Goal: Transaction & Acquisition: Purchase product/service

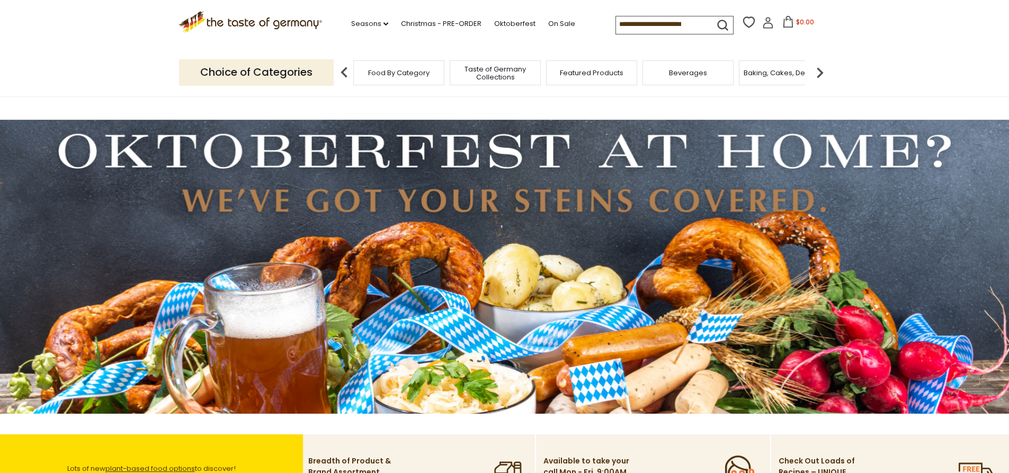
click at [264, 282] on img at bounding box center [504, 267] width 1009 height 294
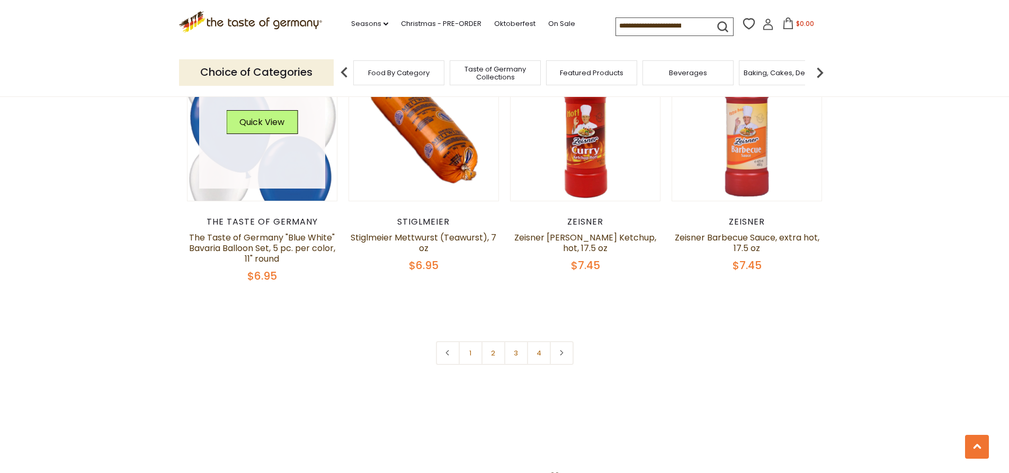
scroll to position [2330, 0]
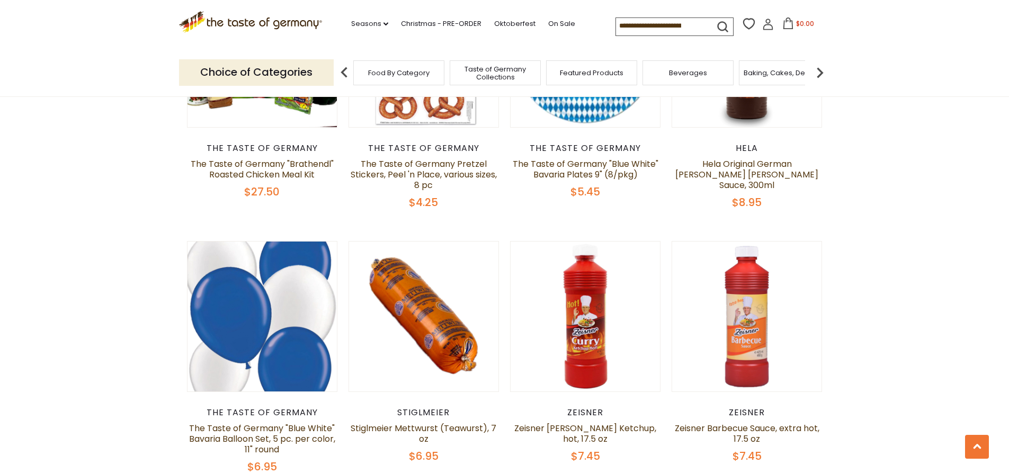
click at [644, 24] on input at bounding box center [660, 25] width 89 height 15
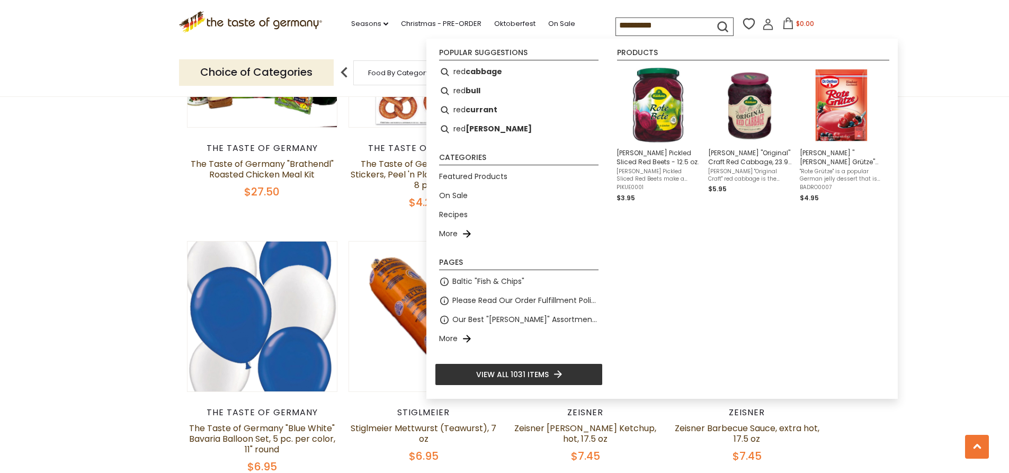
type input "**********"
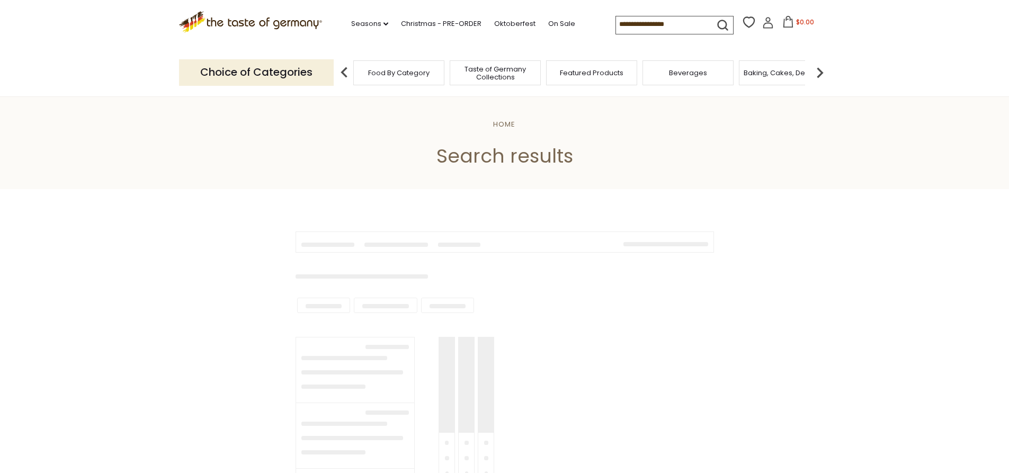
type input "**********"
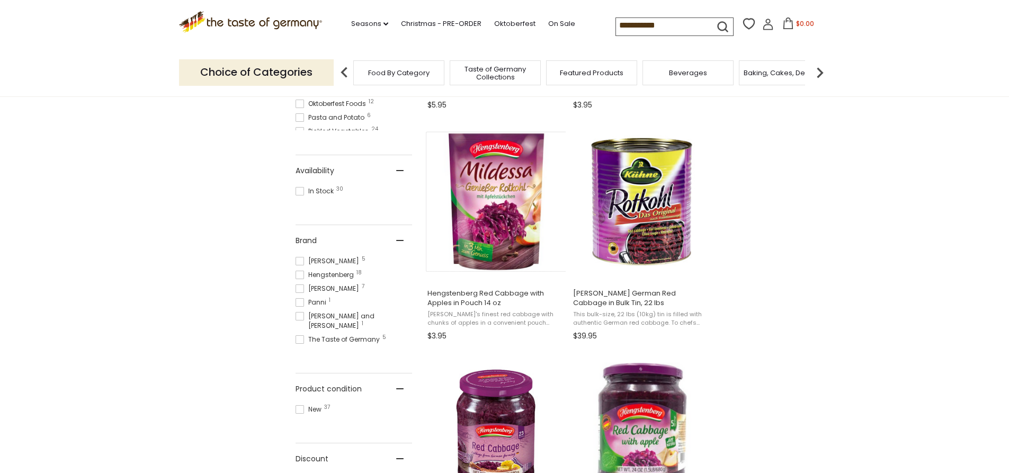
scroll to position [424, 0]
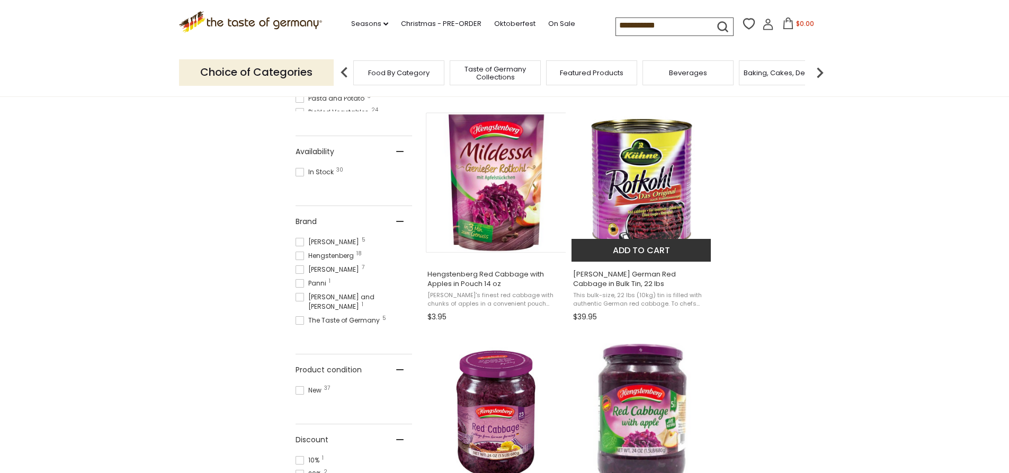
click at [592, 274] on span "Kuehne German Red Cabbage in Bulk Tin, 22 lbs" at bounding box center [641, 278] width 137 height 19
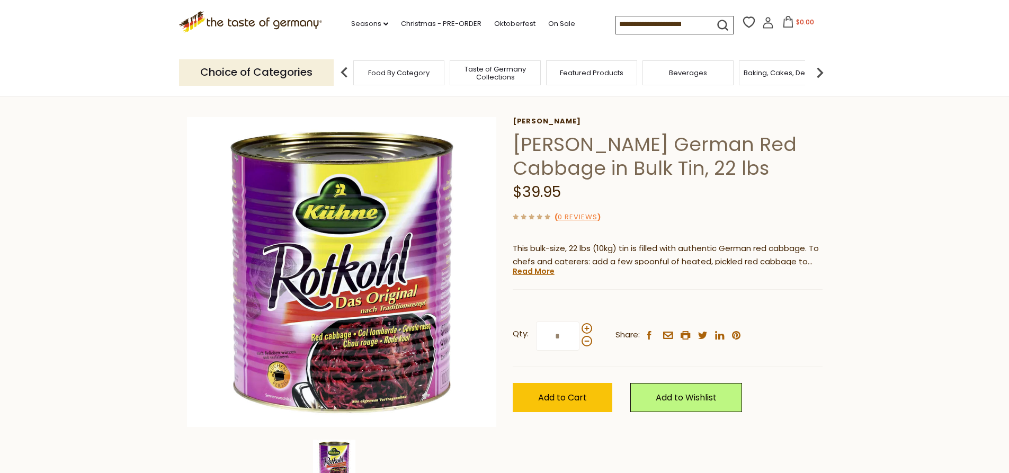
scroll to position [53, 0]
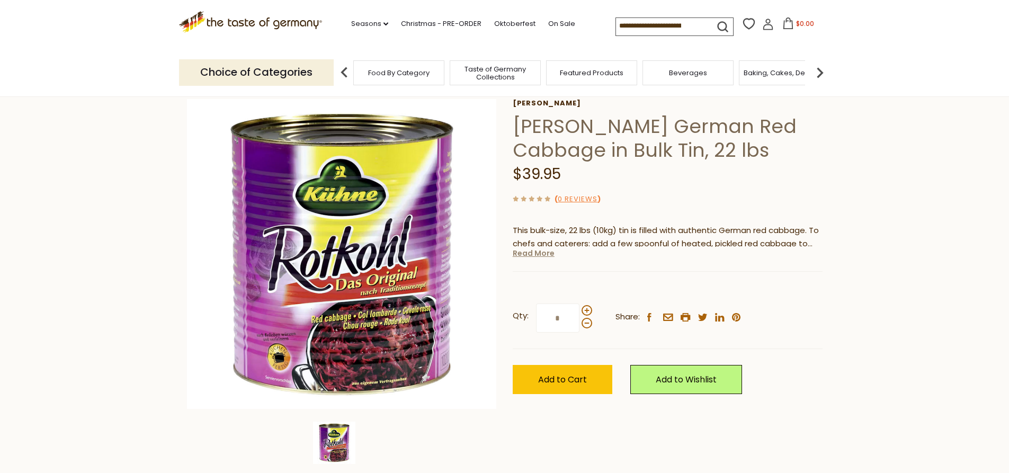
click at [532, 254] on link "Read More" at bounding box center [534, 253] width 42 height 11
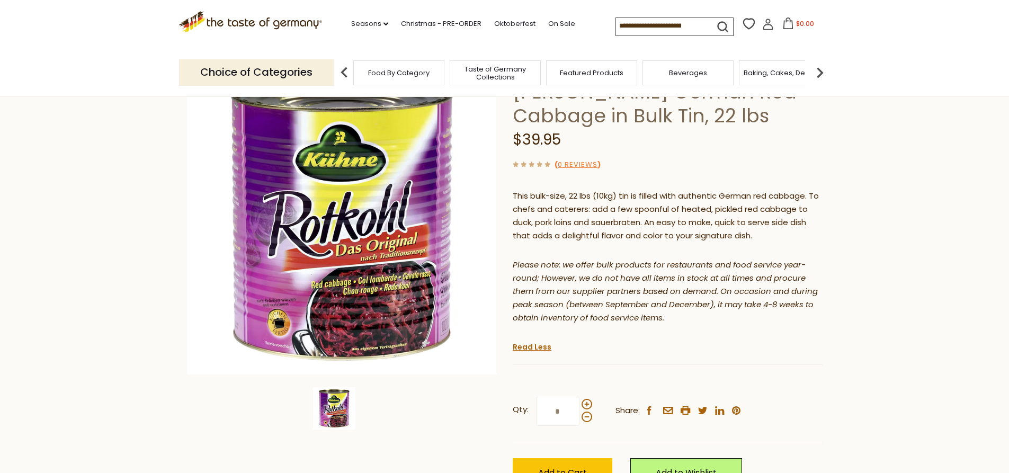
scroll to position [106, 0]
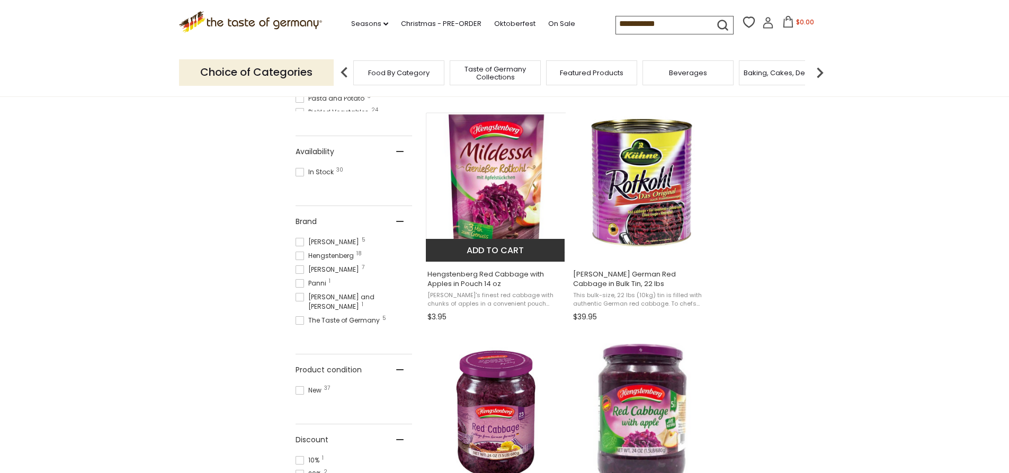
click at [469, 197] on img "Hengstenberg Red Cabbage with Apples in Pouch 14 oz" at bounding box center [496, 182] width 140 height 140
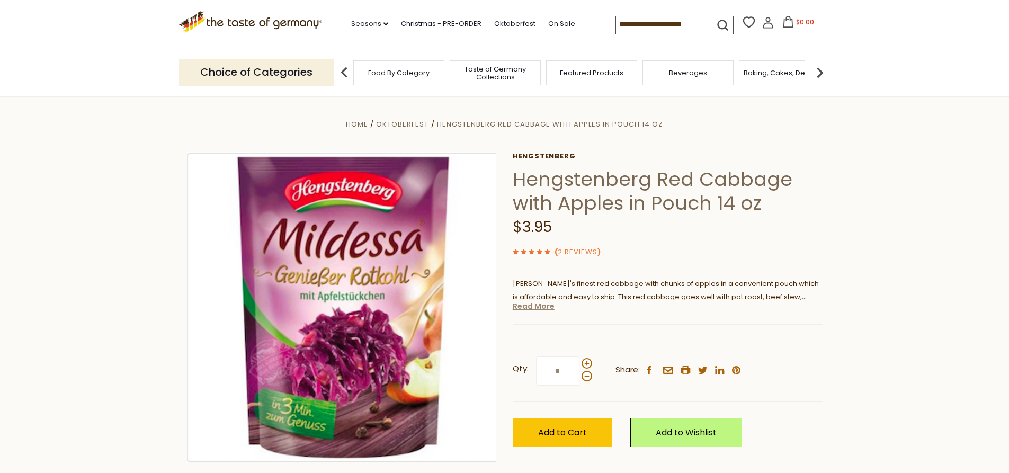
click at [526, 311] on link "Read More" at bounding box center [534, 306] width 42 height 11
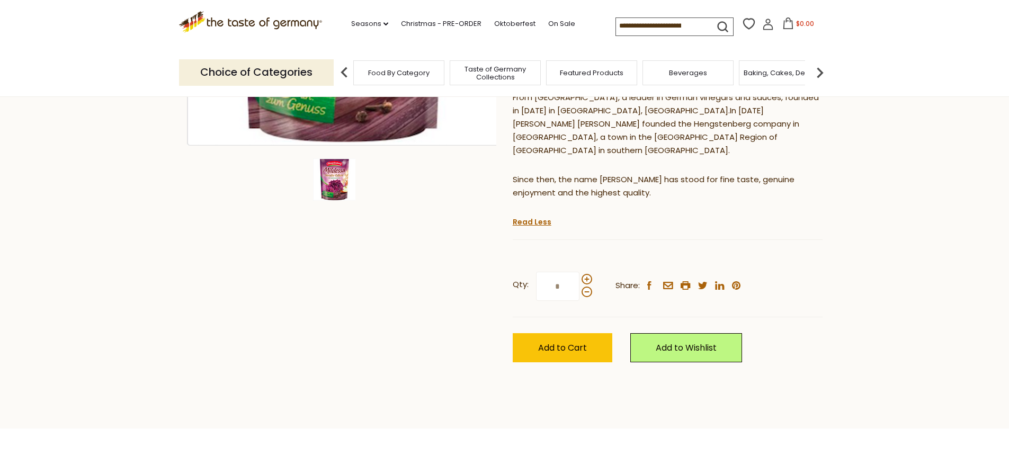
scroll to position [318, 0]
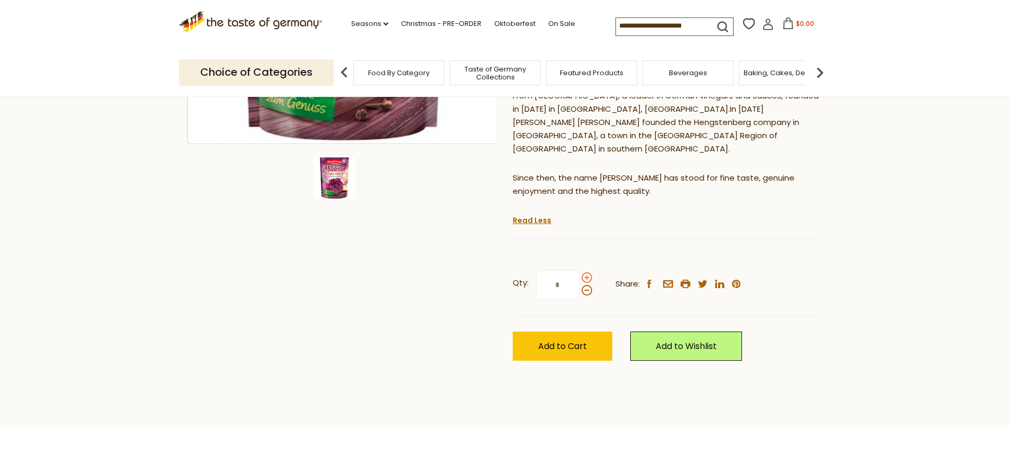
click at [589, 272] on span at bounding box center [586, 277] width 11 height 11
click at [579, 270] on input "*" at bounding box center [557, 284] width 43 height 29
click at [589, 272] on span at bounding box center [586, 277] width 11 height 11
click at [579, 270] on input "*" at bounding box center [557, 284] width 43 height 29
click at [589, 272] on span at bounding box center [586, 277] width 11 height 11
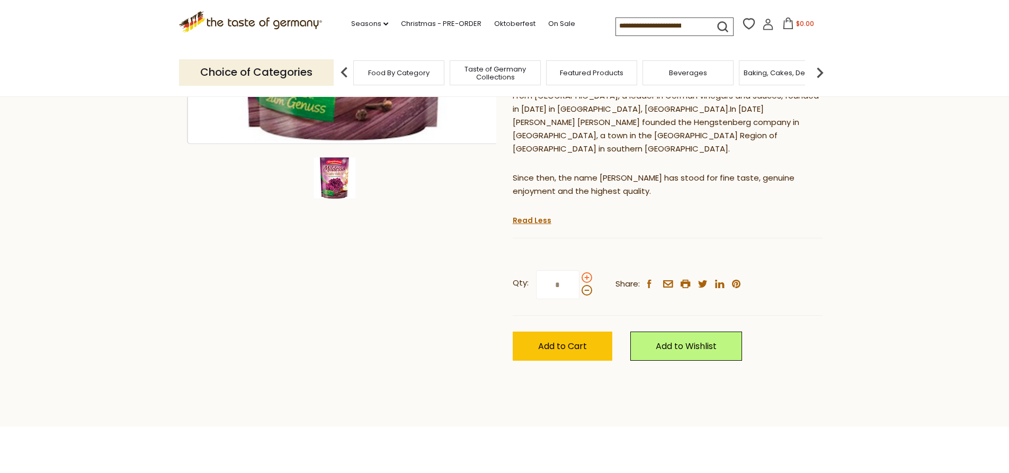
click at [579, 270] on input "*" at bounding box center [557, 284] width 43 height 29
click at [589, 272] on span at bounding box center [586, 277] width 11 height 11
click at [579, 270] on input "*" at bounding box center [557, 284] width 43 height 29
click at [589, 272] on span at bounding box center [586, 277] width 11 height 11
click at [579, 270] on input "*" at bounding box center [557, 284] width 43 height 29
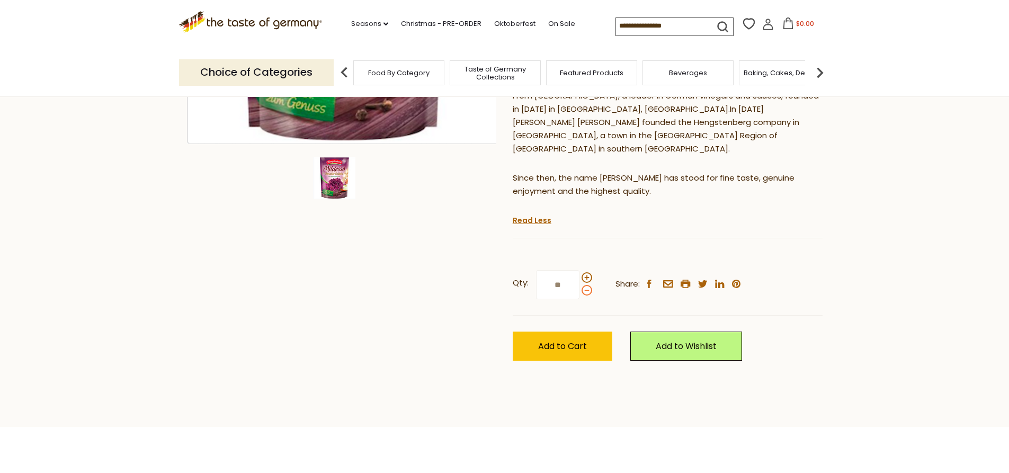
click at [586, 285] on span at bounding box center [586, 290] width 11 height 11
click at [579, 278] on input "**" at bounding box center [557, 284] width 43 height 29
click at [586, 272] on span at bounding box center [586, 277] width 11 height 11
click at [579, 270] on input "*" at bounding box center [557, 284] width 43 height 29
click at [584, 285] on span at bounding box center [586, 290] width 11 height 11
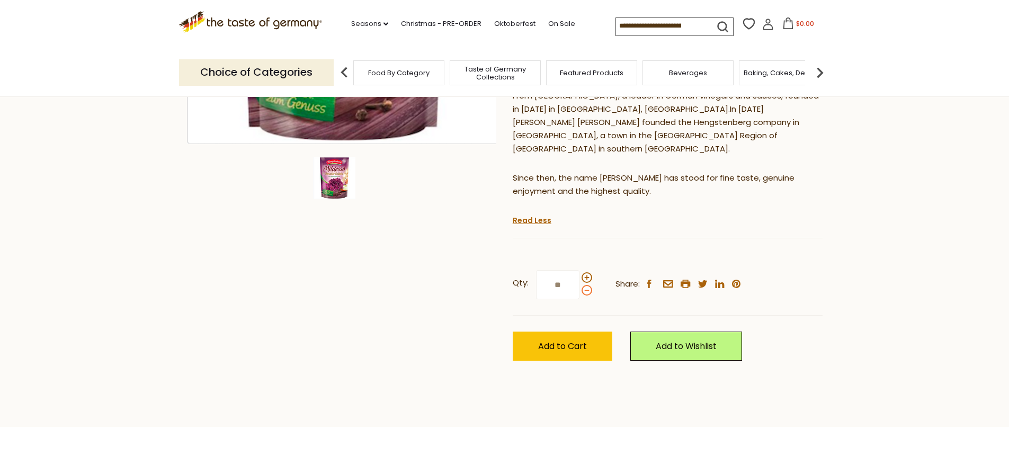
click at [579, 278] on input "**" at bounding box center [557, 284] width 43 height 29
click at [584, 285] on span at bounding box center [586, 290] width 11 height 11
click at [579, 278] on input "*" at bounding box center [557, 284] width 43 height 29
click at [584, 285] on span at bounding box center [586, 290] width 11 height 11
click at [579, 278] on input "*" at bounding box center [557, 284] width 43 height 29
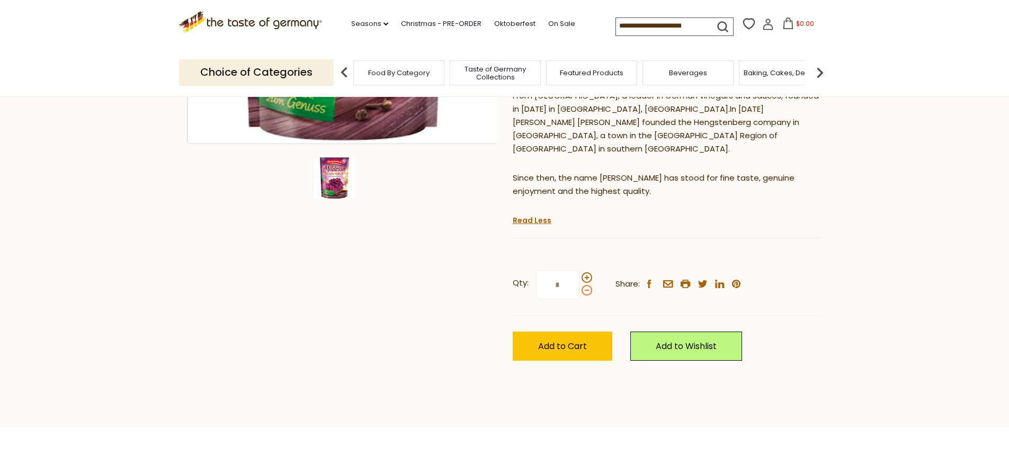
click at [584, 285] on span at bounding box center [586, 290] width 11 height 11
click at [579, 278] on input "*" at bounding box center [557, 284] width 43 height 29
click at [584, 285] on span at bounding box center [586, 290] width 11 height 11
click at [579, 278] on input "*" at bounding box center [557, 284] width 43 height 29
click at [584, 272] on span at bounding box center [586, 277] width 11 height 11
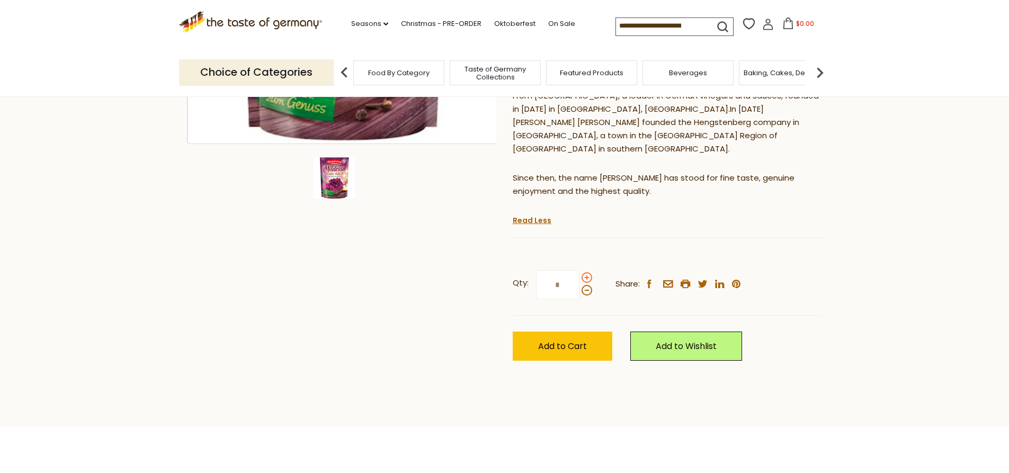
click at [579, 270] on input "*" at bounding box center [557, 284] width 43 height 29
click at [584, 272] on span at bounding box center [586, 277] width 11 height 11
click at [579, 270] on input "*" at bounding box center [557, 284] width 43 height 29
click at [584, 272] on span at bounding box center [586, 277] width 11 height 11
click at [579, 270] on input "*" at bounding box center [557, 284] width 43 height 29
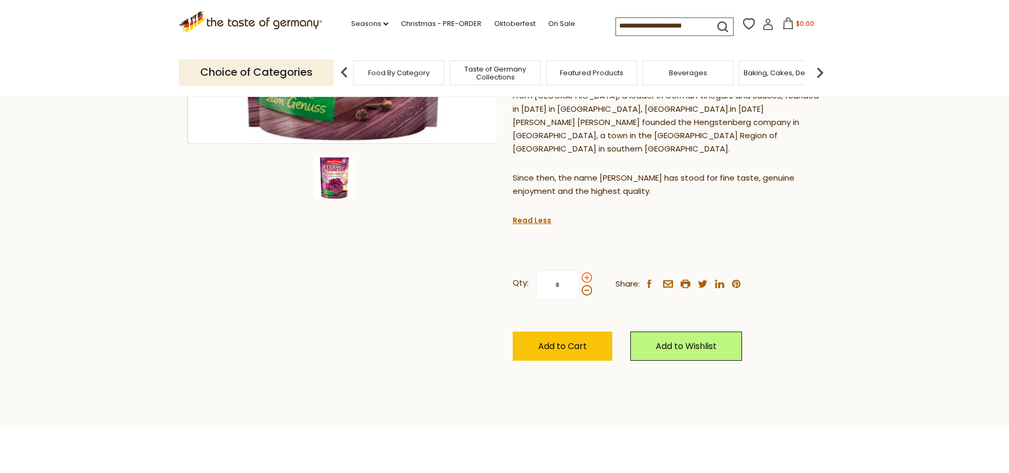
click at [584, 272] on span at bounding box center [586, 277] width 11 height 11
click at [579, 270] on input "*" at bounding box center [557, 284] width 43 height 29
type input "*"
click at [562, 340] on span "Add to Cart" at bounding box center [562, 346] width 49 height 12
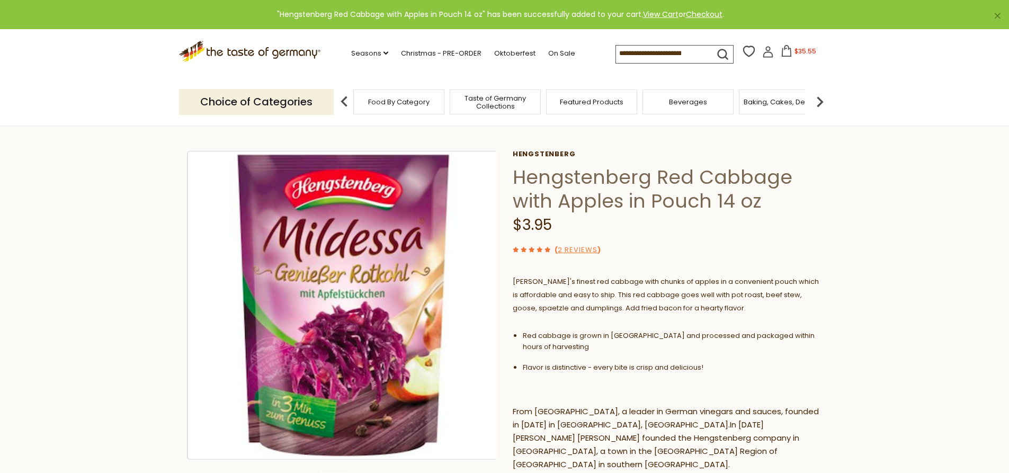
scroll to position [0, 0]
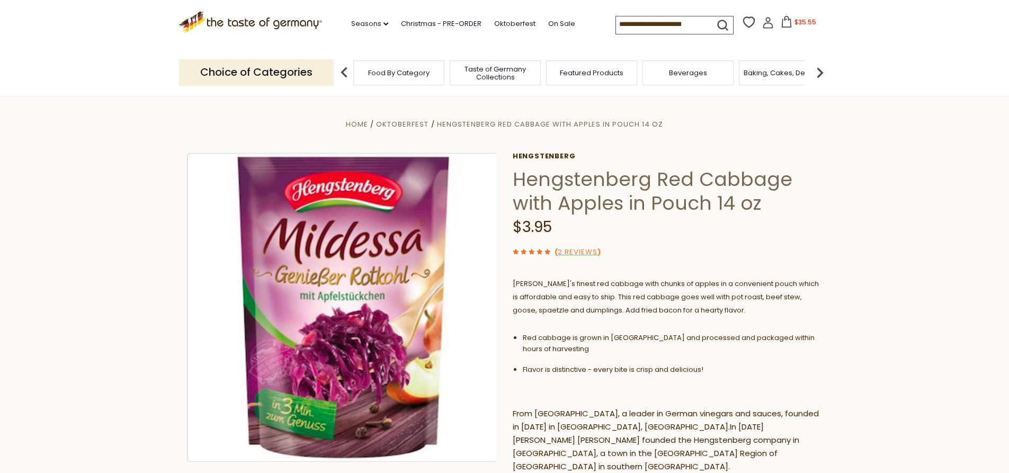
click at [370, 51] on div "Choice of Categories Food By Category Taste of Germany Collections Featured Pro…" at bounding box center [504, 72] width 651 height 47
click at [377, 26] on link "Seasons dropdown_arrow" at bounding box center [369, 24] width 37 height 12
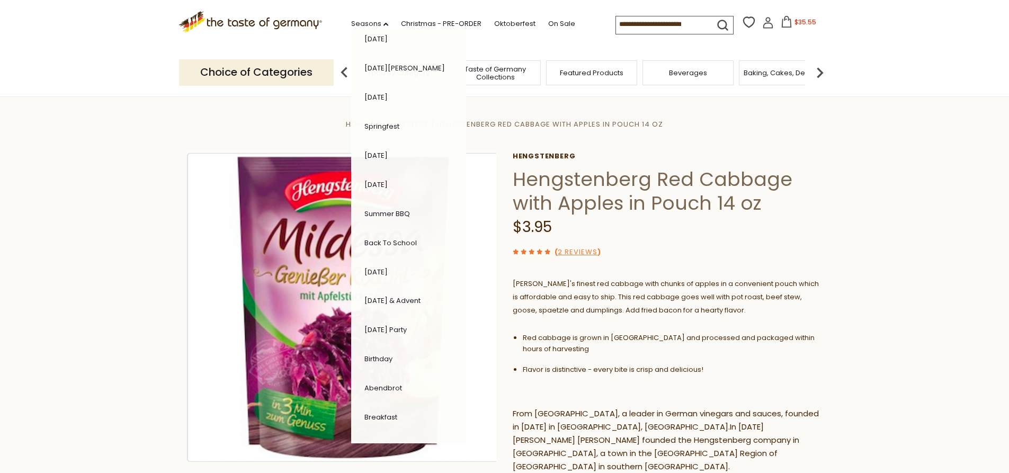
click at [388, 271] on link "[DATE]" at bounding box center [375, 272] width 23 height 10
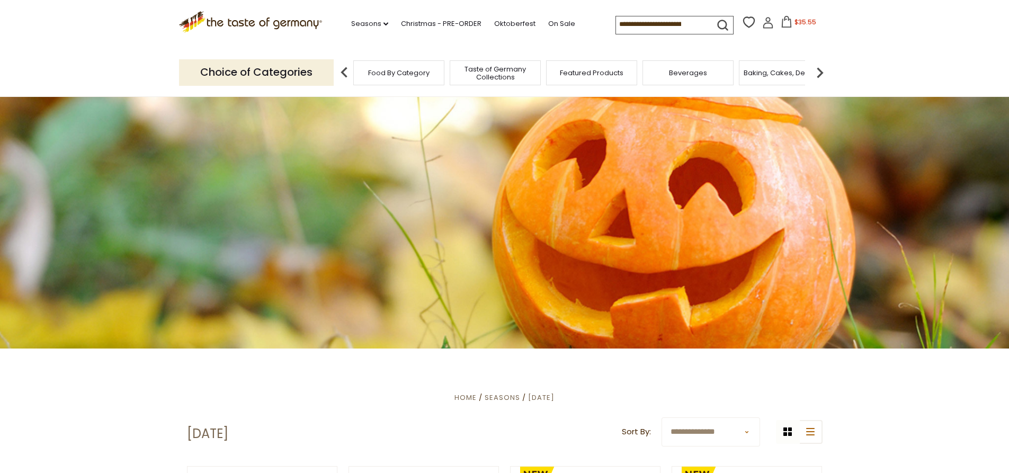
click at [402, 73] on span "Food By Category" at bounding box center [398, 73] width 61 height 8
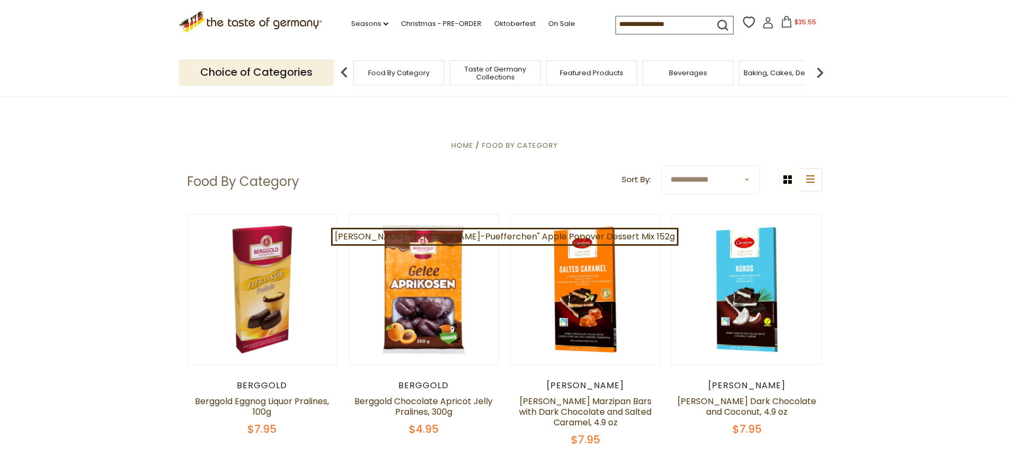
click at [595, 83] on div "Featured Products" at bounding box center [591, 72] width 91 height 25
click at [658, 30] on input at bounding box center [660, 23] width 89 height 15
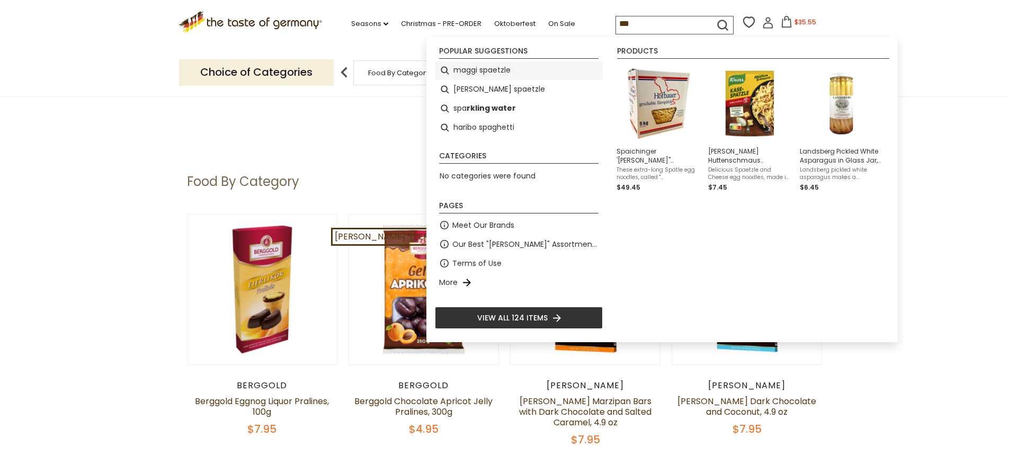
click at [487, 72] on li "maggi spaetzle" at bounding box center [519, 70] width 168 height 19
type input "**********"
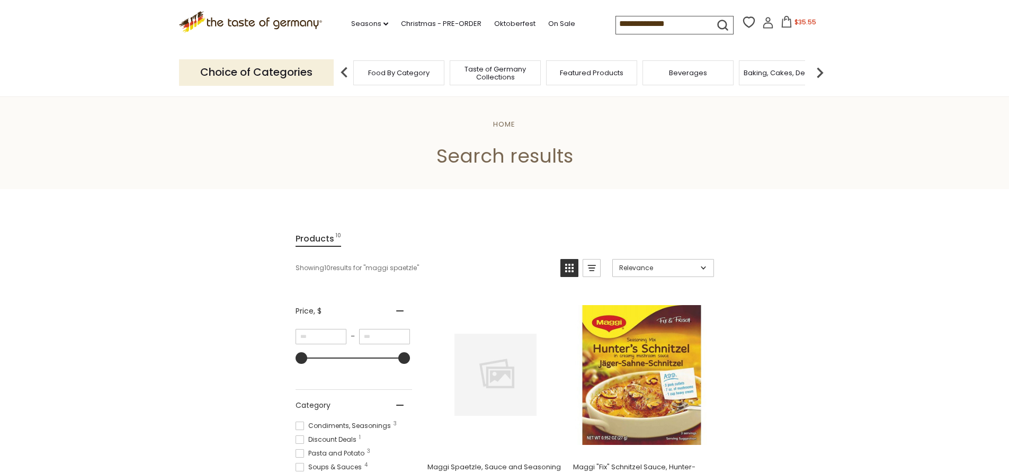
click at [642, 18] on input "**********" at bounding box center [660, 23] width 89 height 15
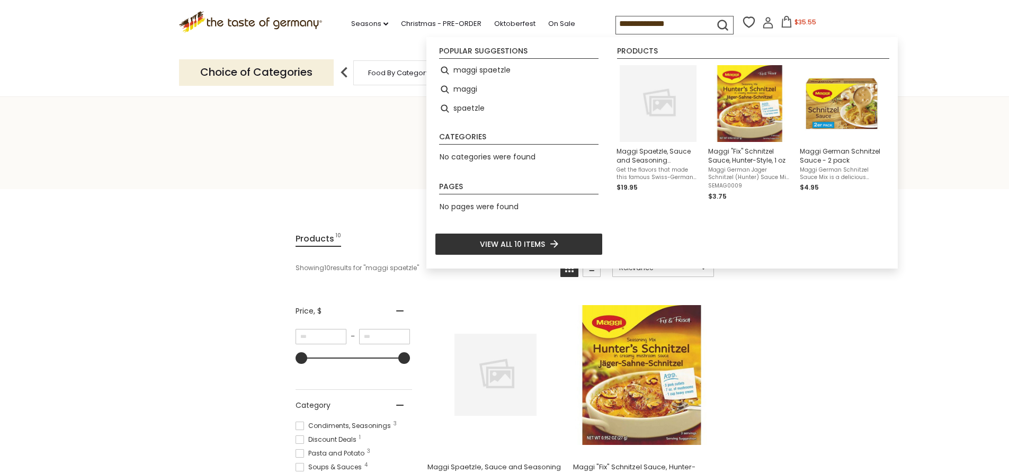
drag, startPoint x: 642, startPoint y: 20, endPoint x: 538, endPoint y: 17, distance: 104.3
click at [552, 18] on div ".st0{fill:#EDD300;} .st1{fill:#D33E21;} .st0{fill:#EDD300;} .st1{fill:#D33E21;}…" at bounding box center [504, 24] width 651 height 49
type input "********"
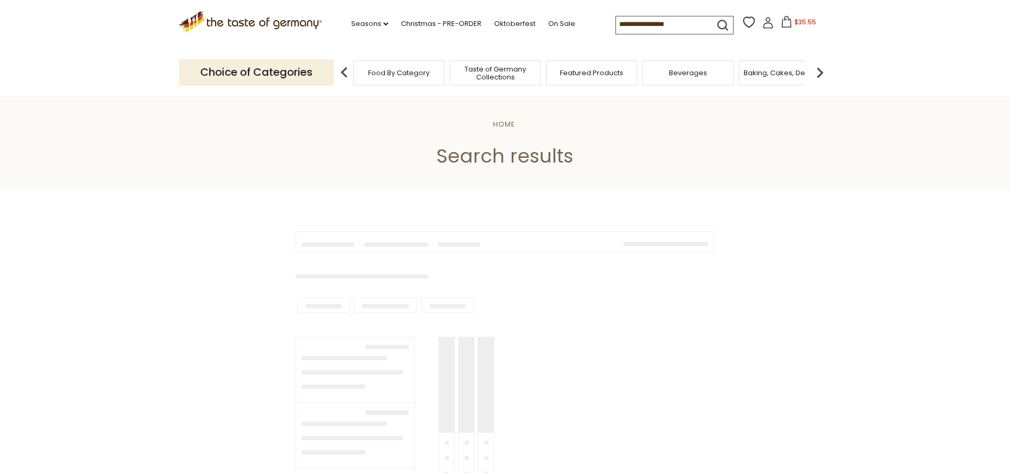
type input "********"
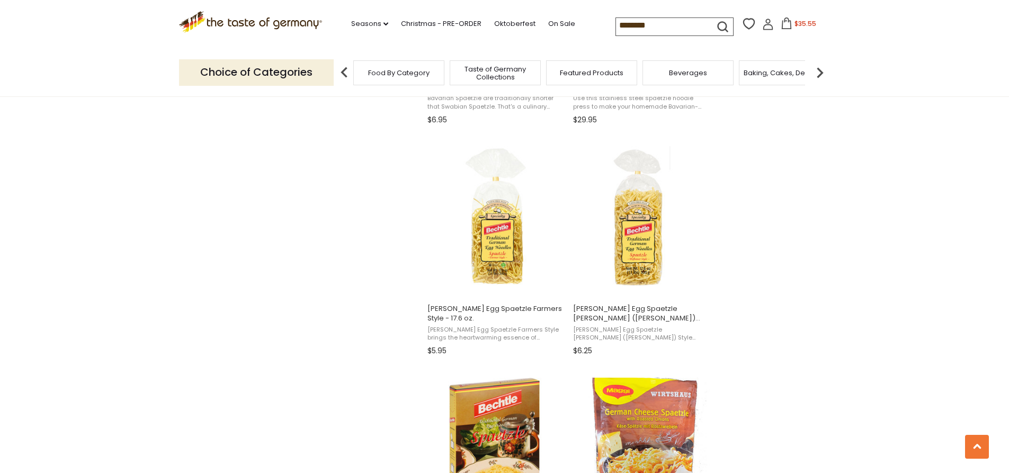
scroll to position [1324, 0]
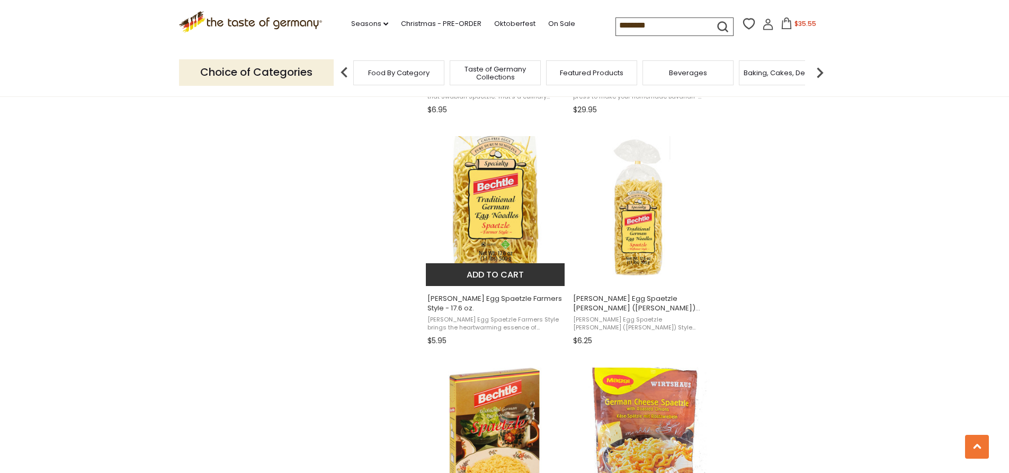
click at [498, 248] on img "Bechtle Egg Spaetzle Farmers Style - 17.6 oz." at bounding box center [496, 206] width 140 height 140
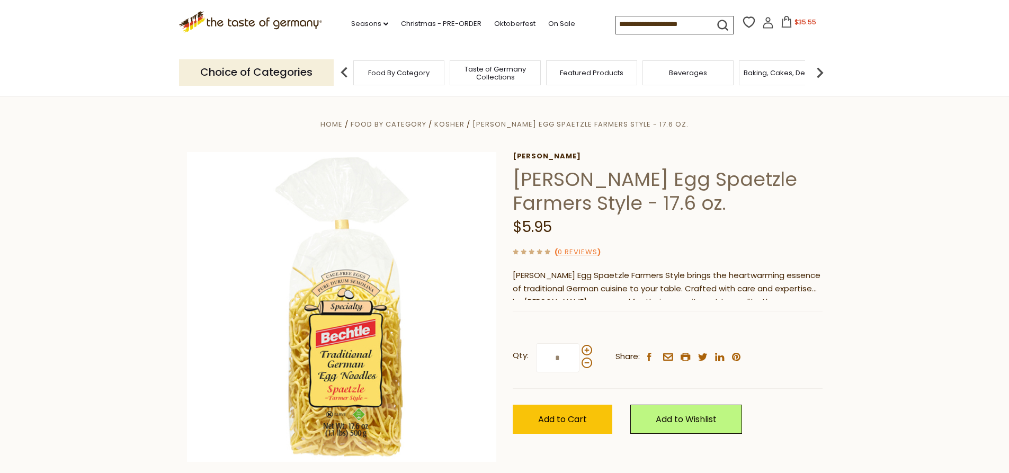
scroll to position [53, 0]
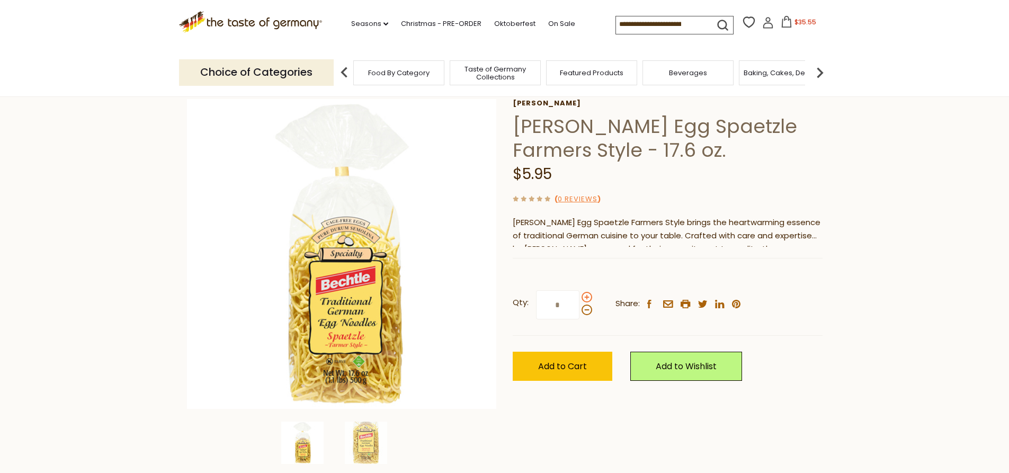
click at [585, 299] on span at bounding box center [586, 297] width 11 height 11
click at [579, 299] on input "*" at bounding box center [557, 304] width 43 height 29
click at [585, 299] on span at bounding box center [586, 297] width 11 height 11
click at [579, 299] on input "*" at bounding box center [557, 304] width 43 height 29
click at [585, 299] on span at bounding box center [586, 297] width 11 height 11
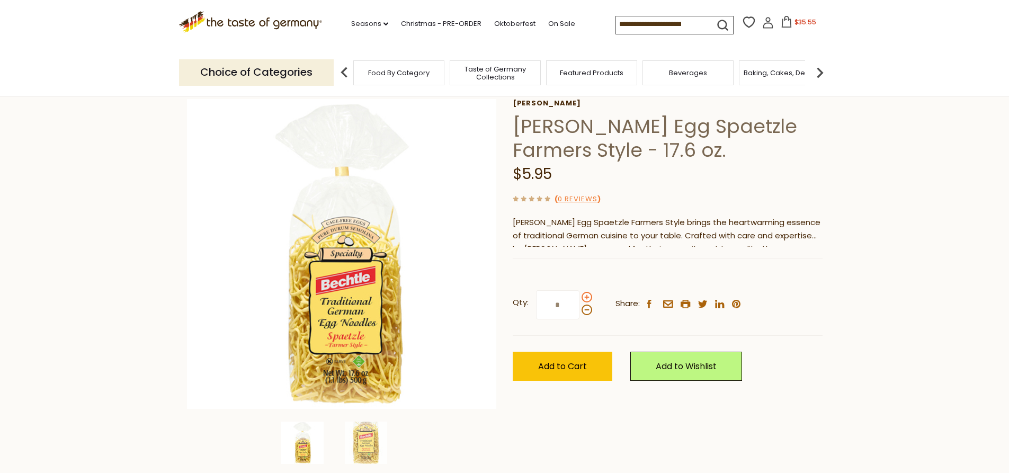
click at [579, 299] on input "*" at bounding box center [557, 304] width 43 height 29
type input "*"
click at [561, 378] on button "Add to Cart" at bounding box center [563, 366] width 100 height 29
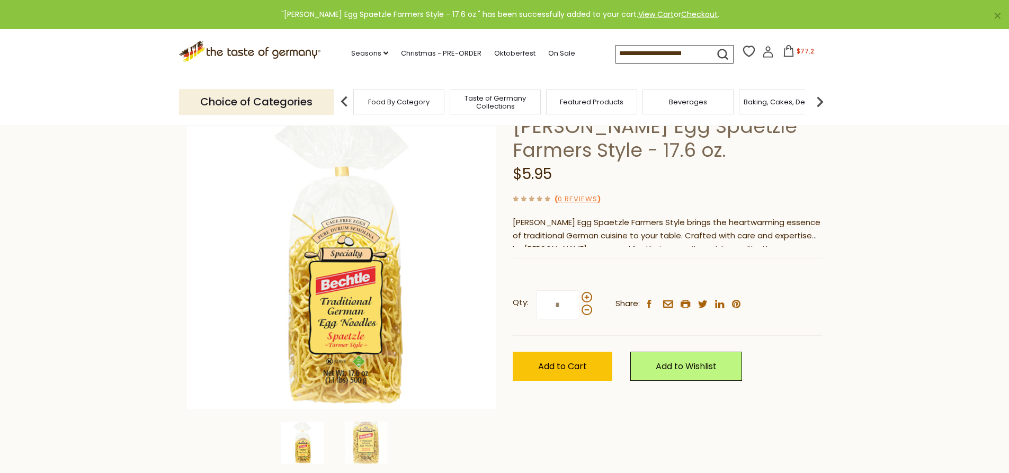
click at [652, 54] on input at bounding box center [660, 53] width 89 height 15
type input "*******"
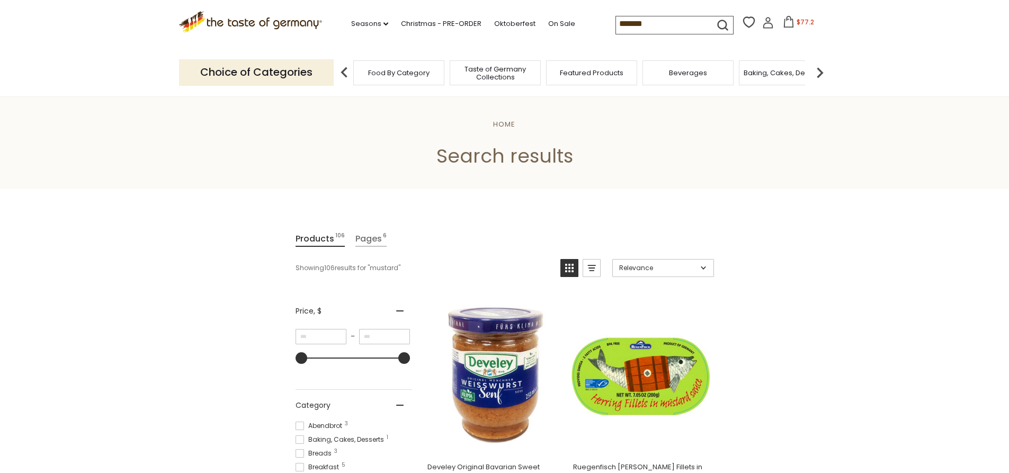
click at [663, 19] on input "*******" at bounding box center [660, 23] width 89 height 15
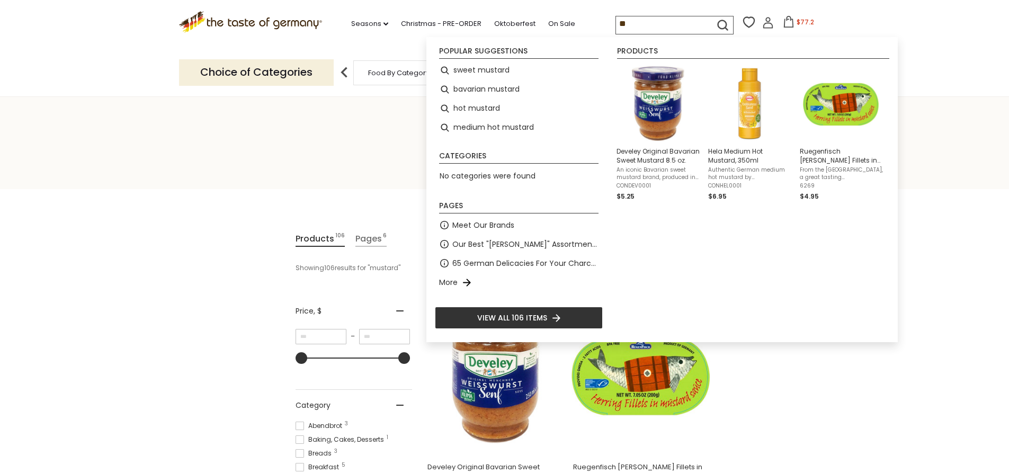
type input "*"
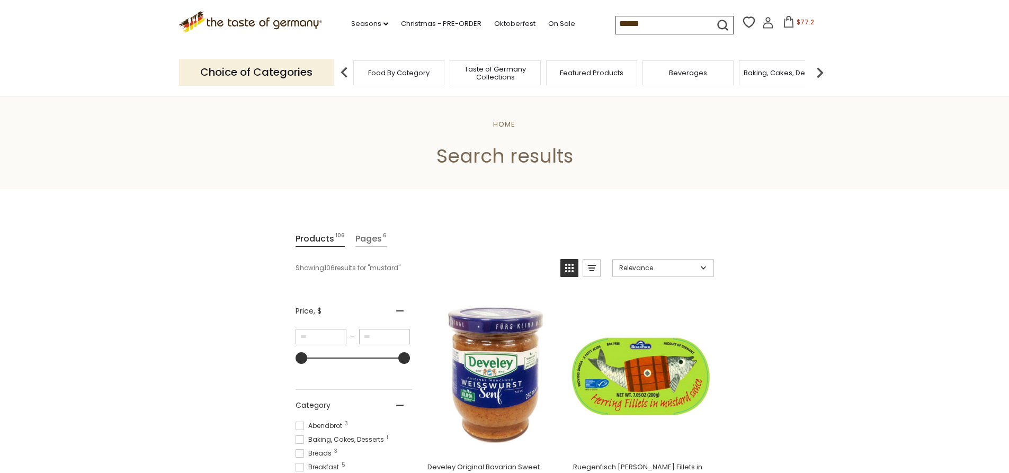
type input "*******"
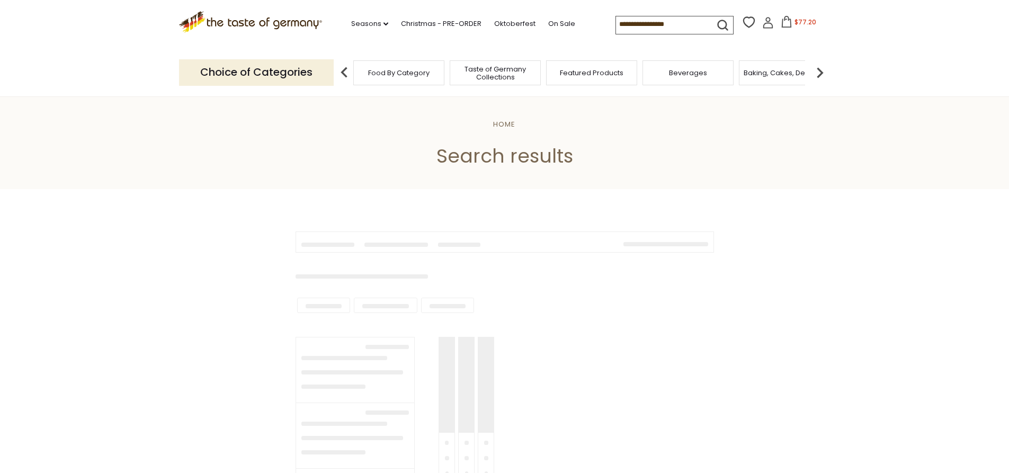
type input "*******"
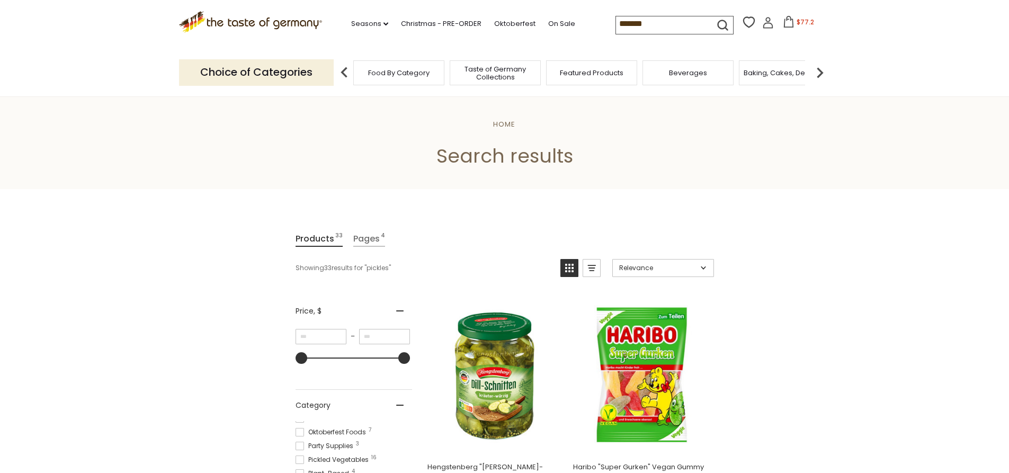
click at [784, 22] on icon at bounding box center [789, 22] width 10 height 12
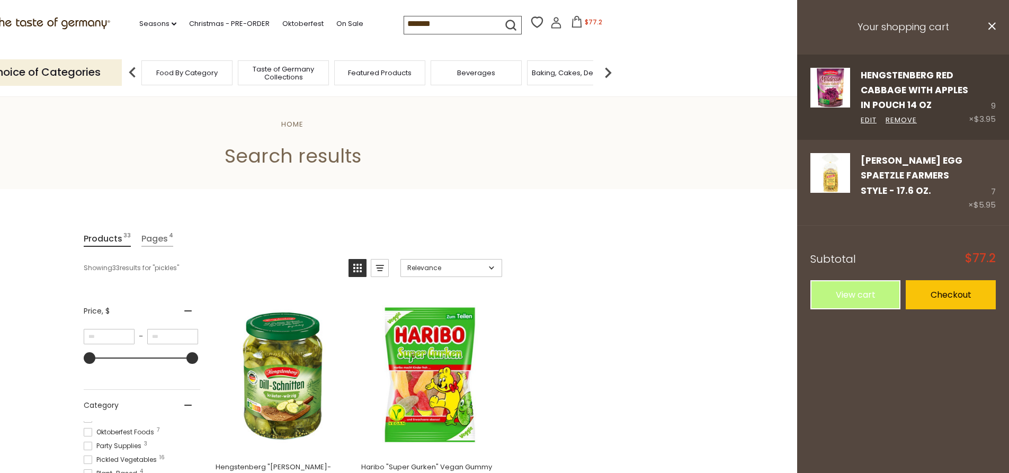
click at [912, 94] on link "Hengstenberg Red Cabbage with Apples in Pouch 14 oz" at bounding box center [913, 90] width 107 height 43
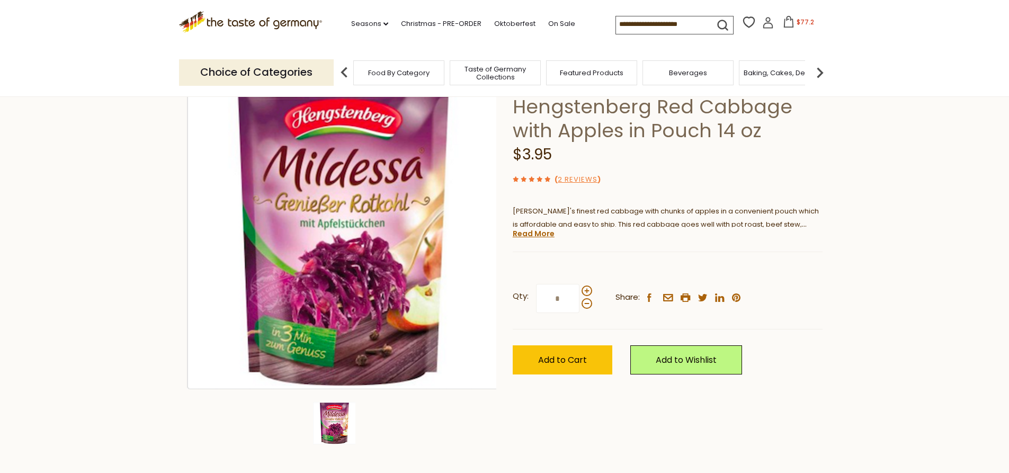
scroll to position [106, 0]
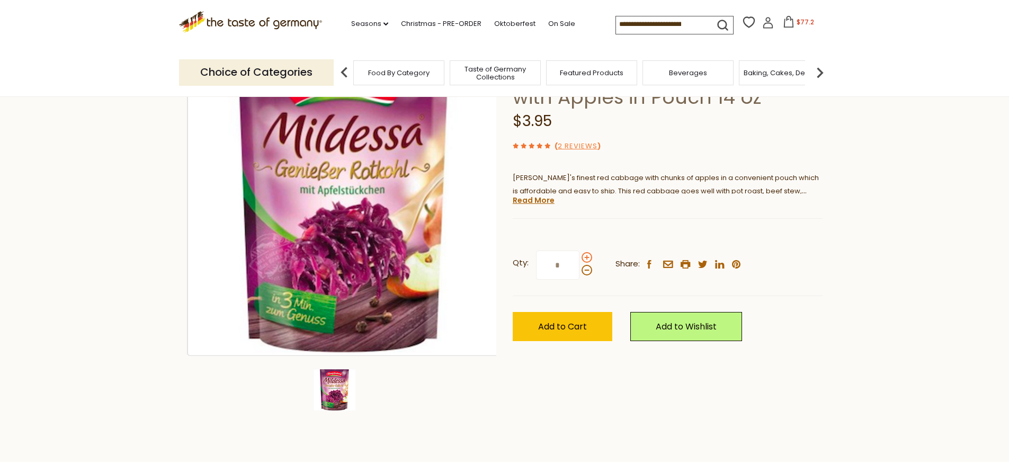
click at [587, 256] on span at bounding box center [586, 257] width 11 height 11
click at [579, 256] on input "*" at bounding box center [557, 264] width 43 height 29
click at [587, 256] on span at bounding box center [586, 257] width 11 height 11
click at [579, 256] on input "*" at bounding box center [557, 264] width 43 height 29
type input "*"
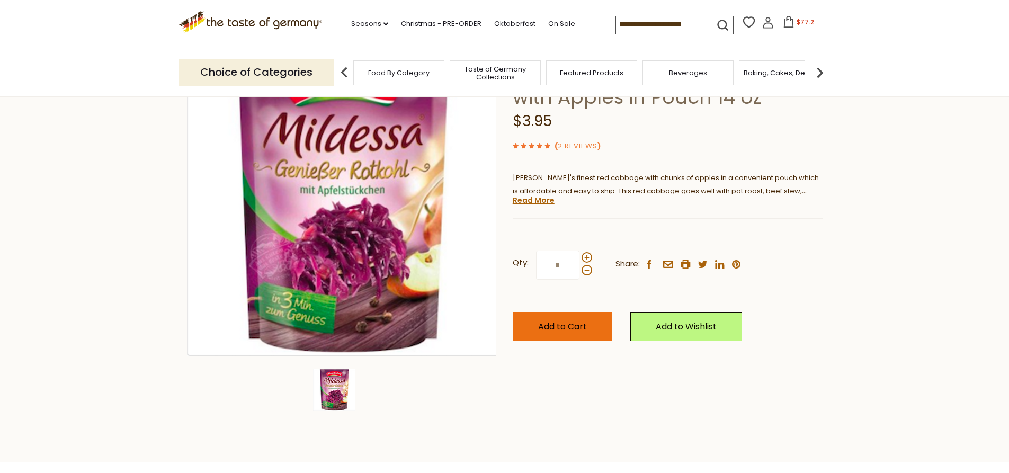
click at [571, 327] on span "Add to Cart" at bounding box center [562, 326] width 49 height 12
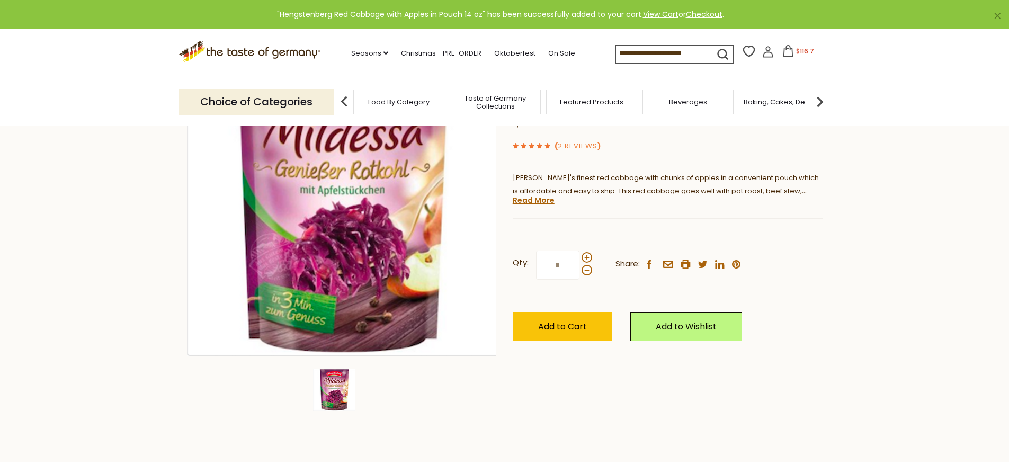
click at [796, 51] on span "$116.7" at bounding box center [805, 51] width 18 height 9
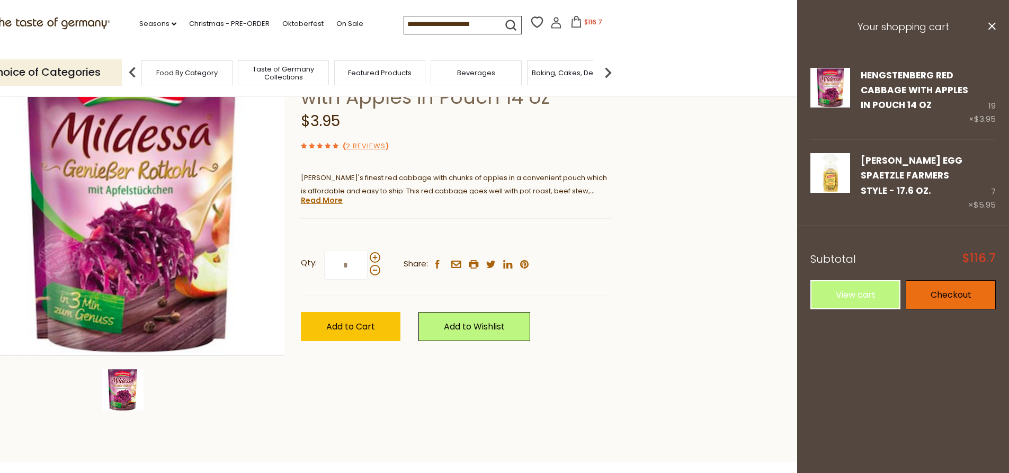
click at [937, 281] on link "Checkout" at bounding box center [950, 294] width 90 height 29
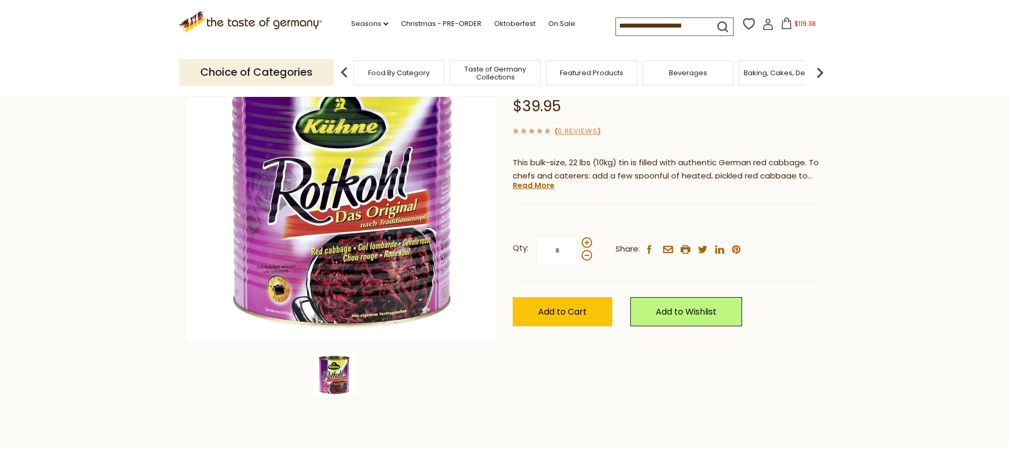
scroll to position [53, 0]
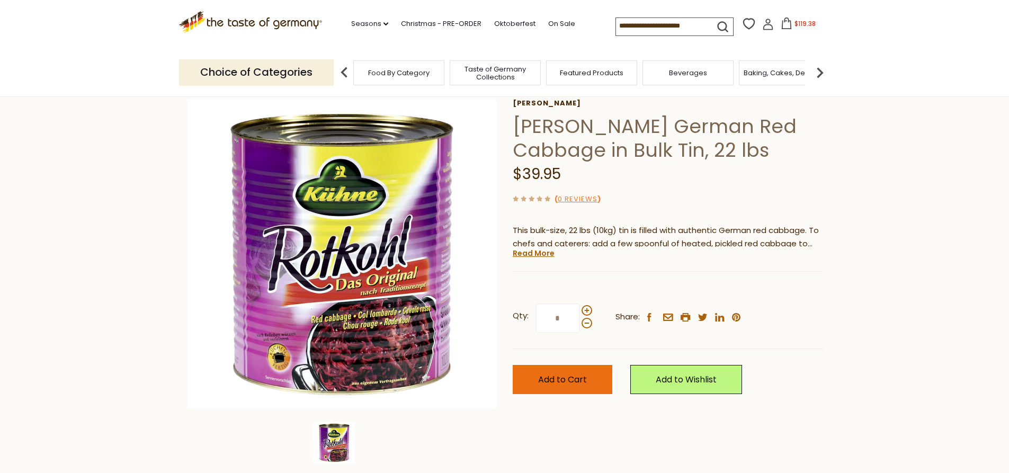
click at [540, 377] on span "Add to Cart" at bounding box center [562, 379] width 49 height 12
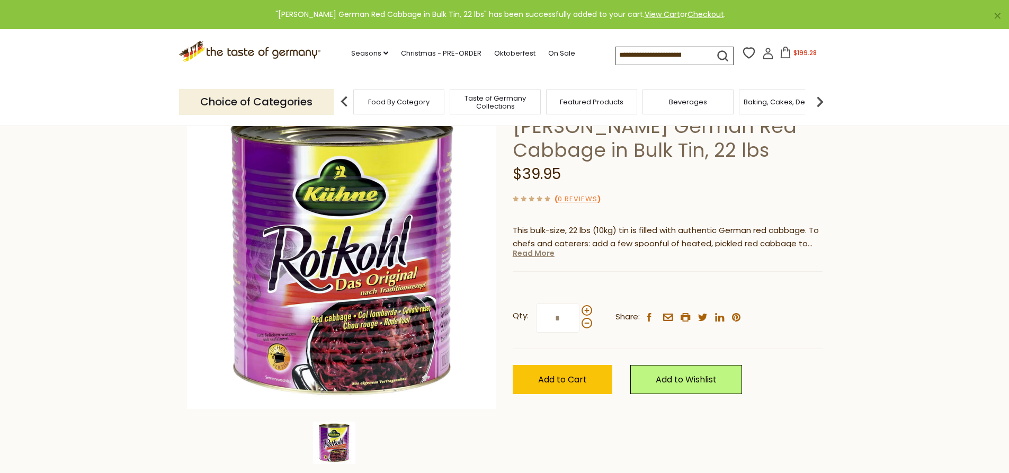
click at [534, 257] on link "Read More" at bounding box center [534, 253] width 42 height 11
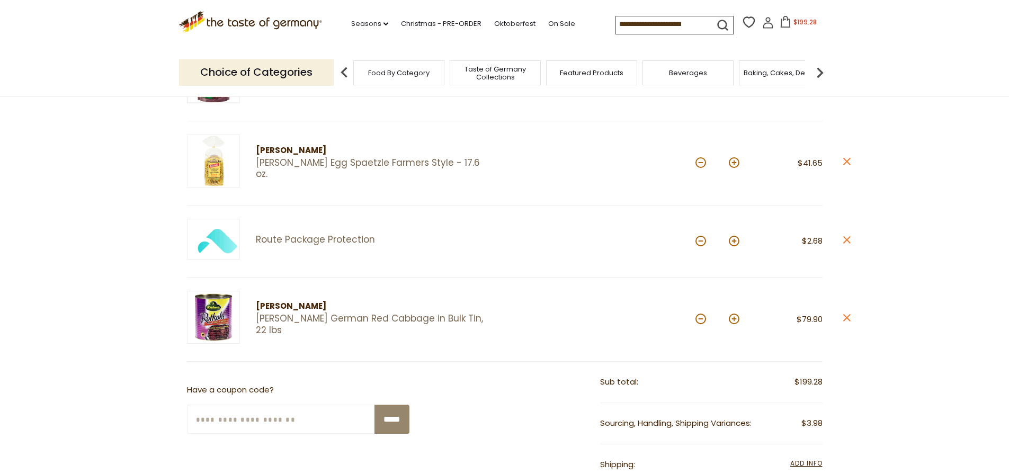
scroll to position [212, 0]
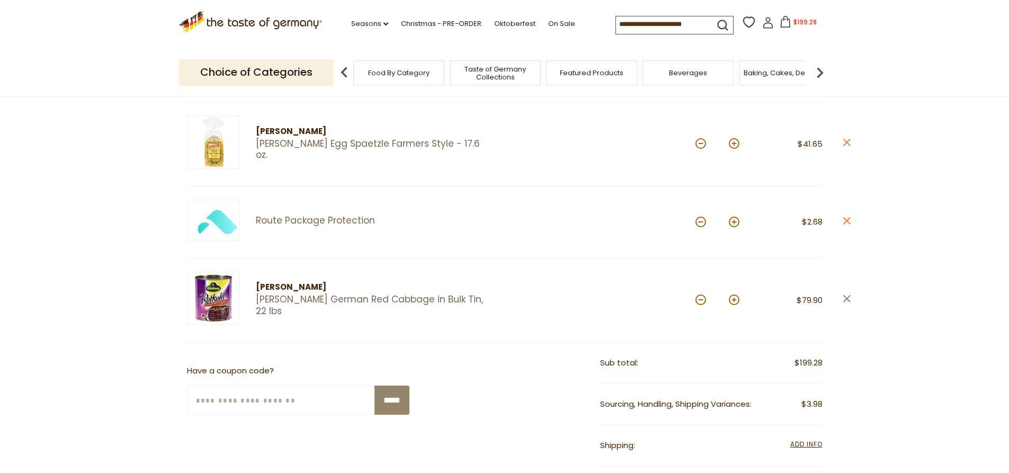
click at [847, 302] on icon "close" at bounding box center [846, 299] width 8 height 8
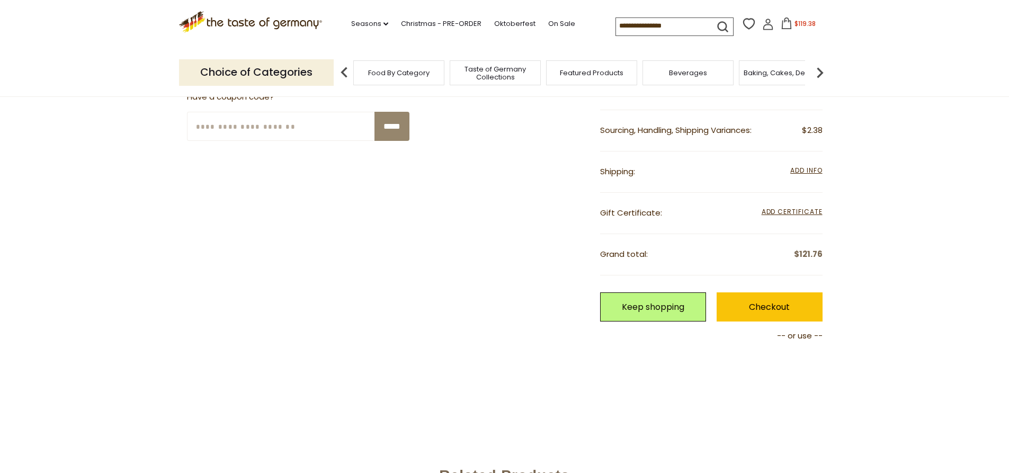
scroll to position [424, 0]
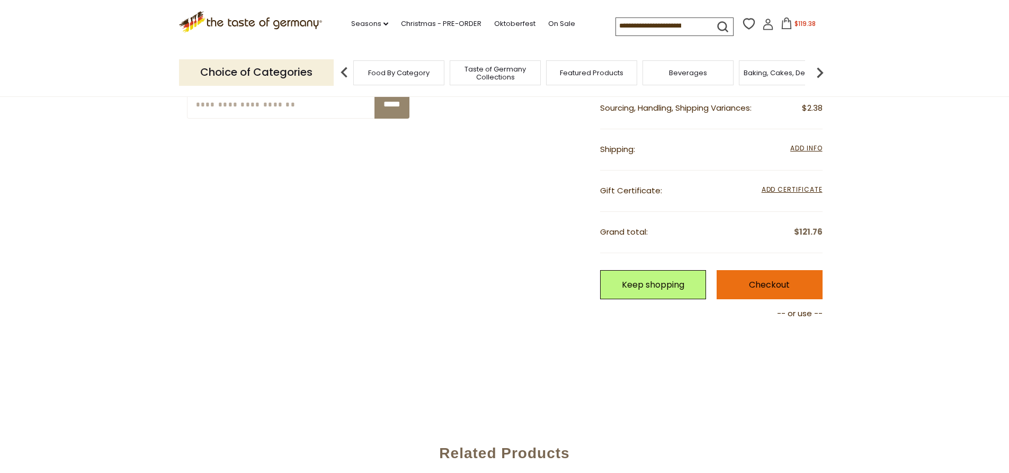
click at [780, 283] on link "Checkout" at bounding box center [769, 284] width 106 height 29
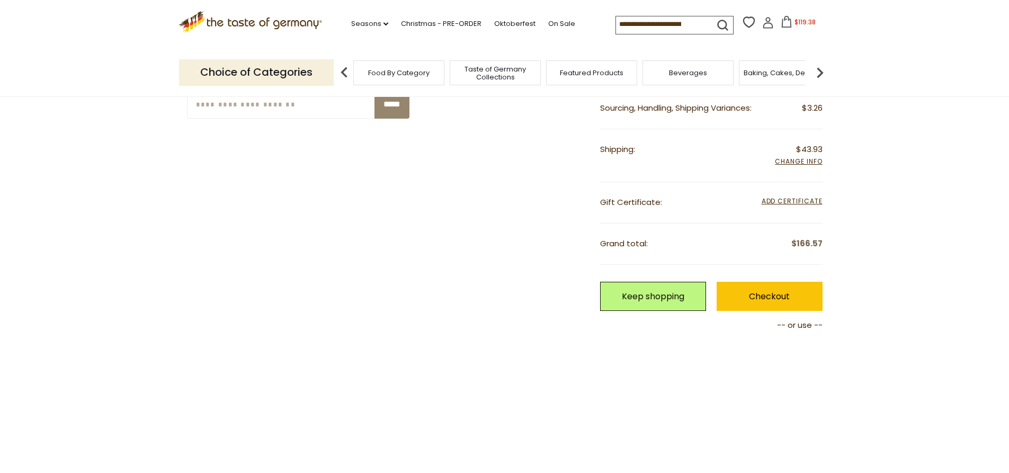
click at [229, 24] on icon ".st0{fill:#EDD300;} .st1{fill:#D33E21;}" at bounding box center [250, 22] width 143 height 22
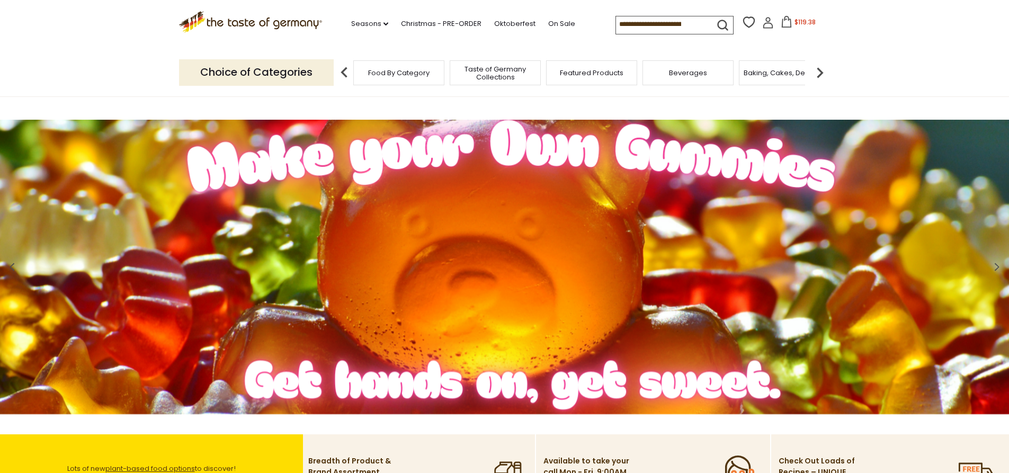
click at [820, 76] on img at bounding box center [819, 72] width 21 height 21
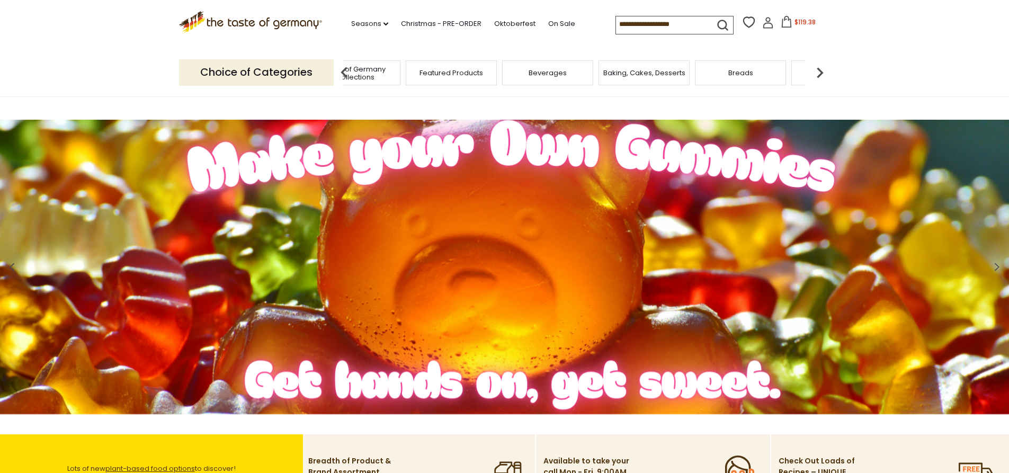
click at [820, 76] on img at bounding box center [819, 72] width 21 height 21
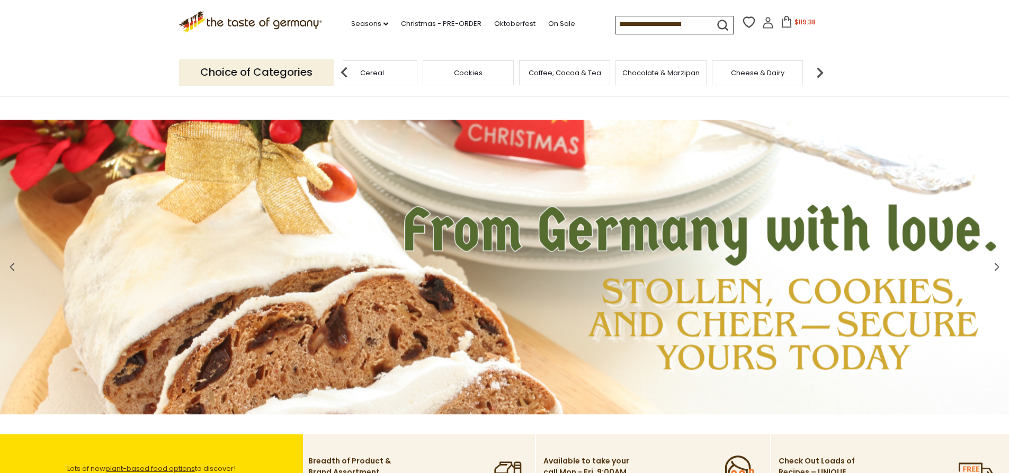
click at [820, 76] on img at bounding box center [819, 72] width 21 height 21
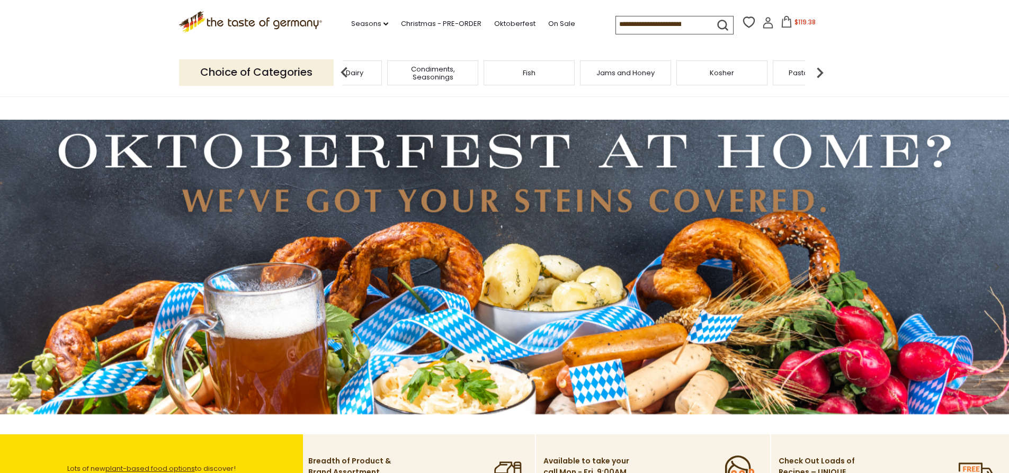
click at [820, 76] on img at bounding box center [819, 72] width 21 height 21
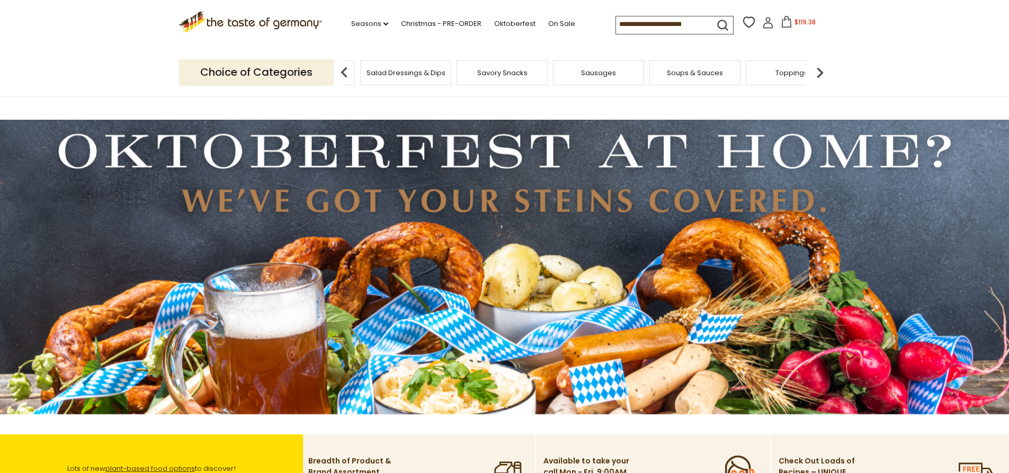
click at [820, 76] on img at bounding box center [819, 72] width 21 height 21
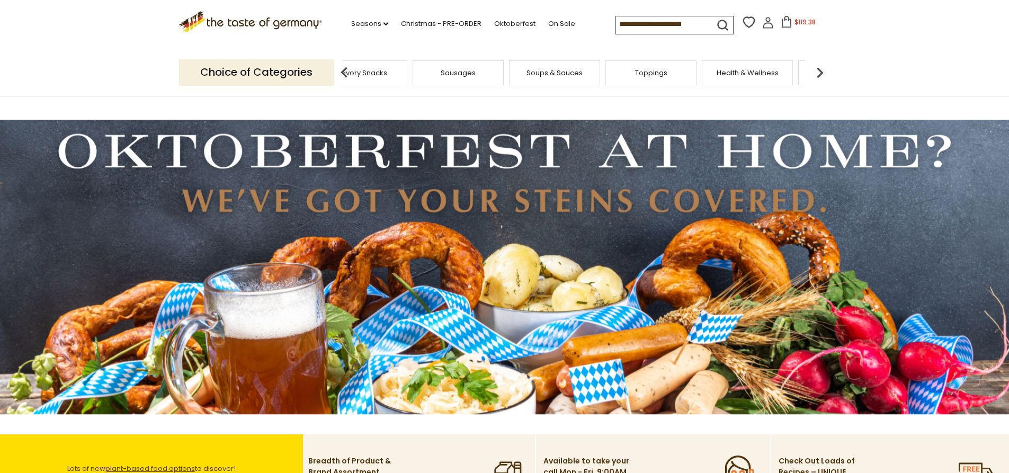
click at [820, 76] on img at bounding box center [819, 72] width 21 height 21
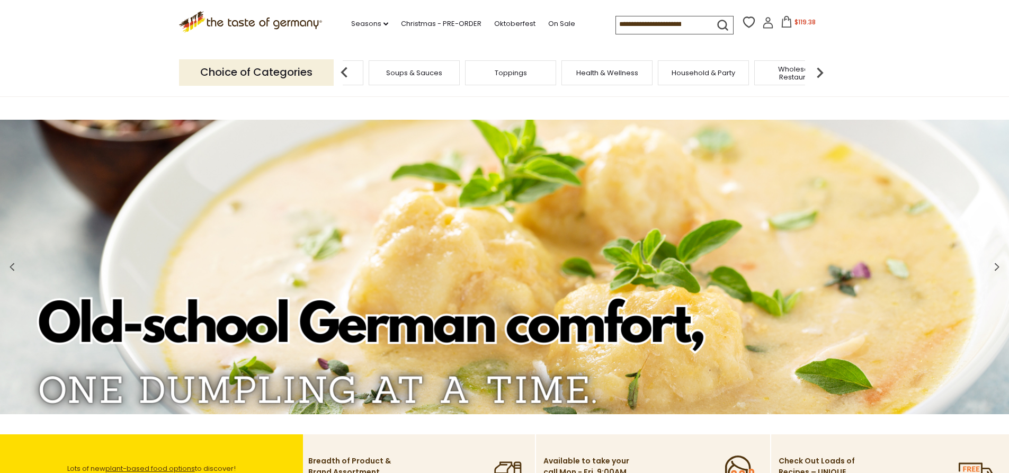
click at [820, 76] on img at bounding box center [819, 72] width 21 height 21
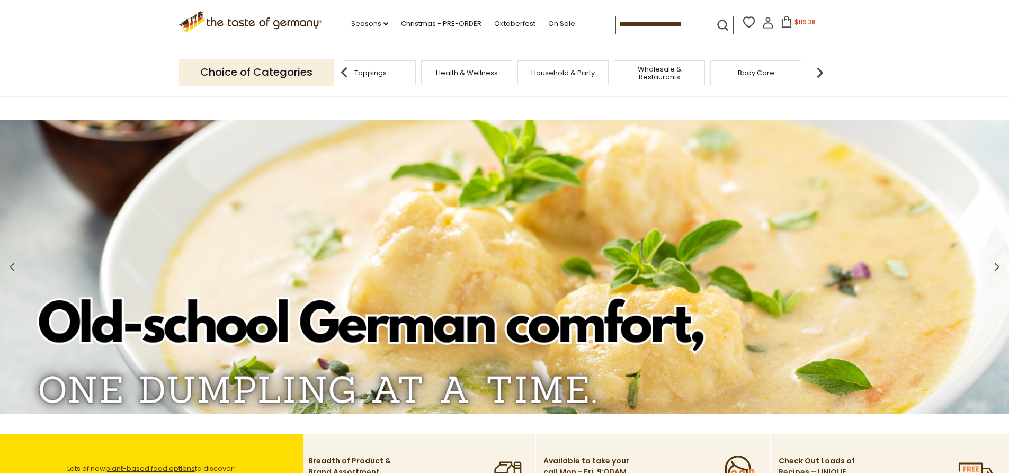
click at [820, 76] on img at bounding box center [819, 72] width 21 height 21
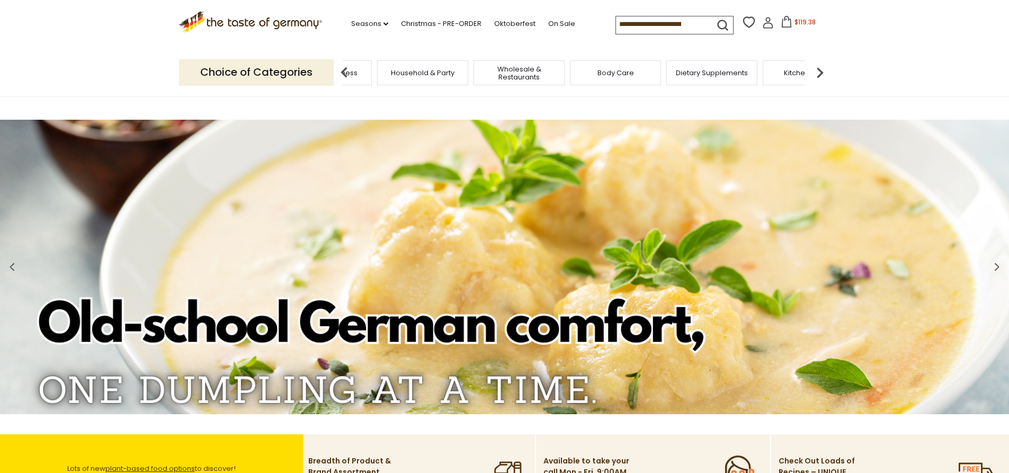
click at [820, 76] on img at bounding box center [819, 72] width 21 height 21
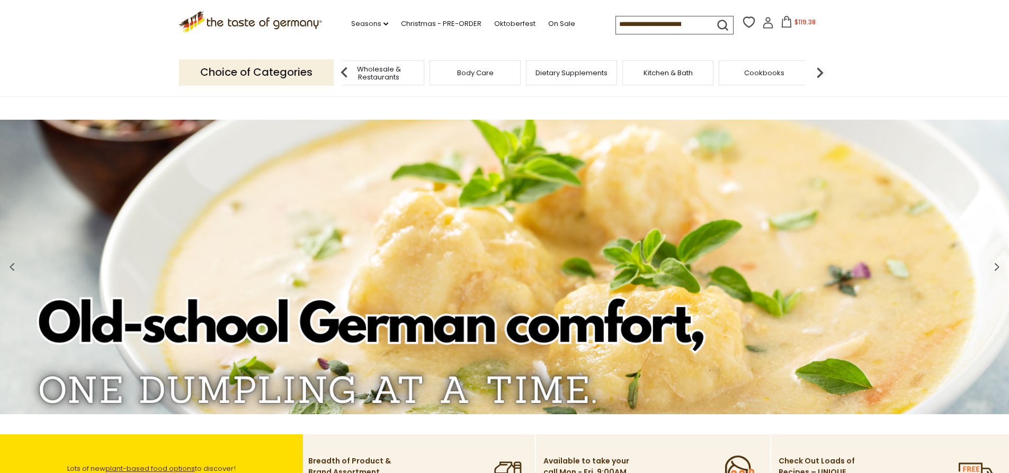
click at [820, 76] on img at bounding box center [819, 72] width 21 height 21
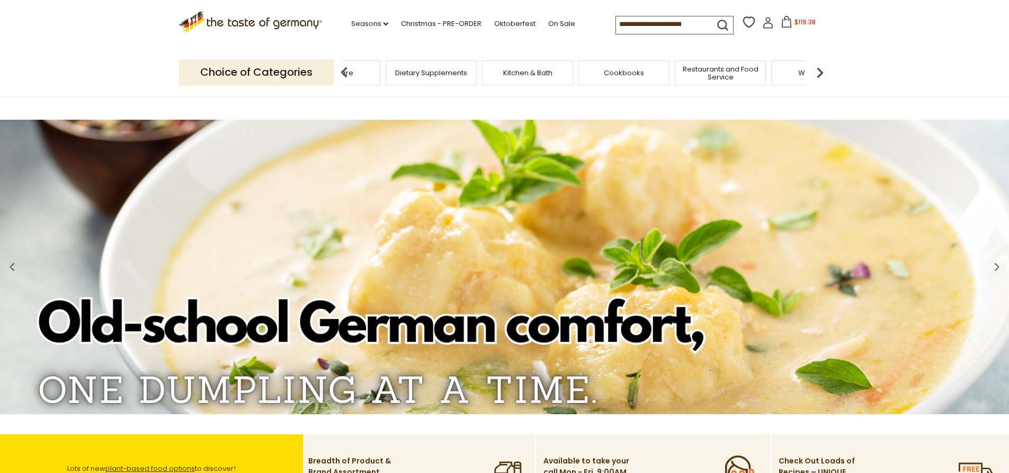
click at [820, 76] on img at bounding box center [819, 72] width 21 height 21
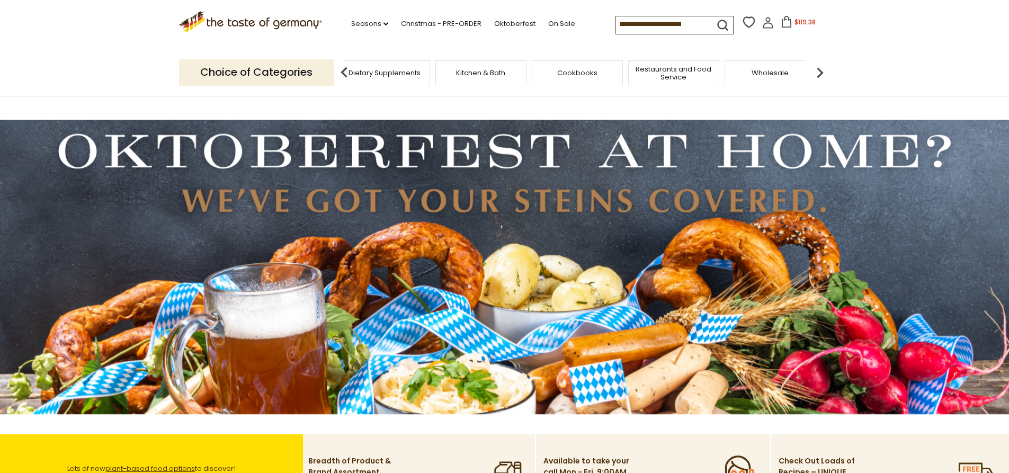
click at [797, 157] on img at bounding box center [504, 267] width 1009 height 294
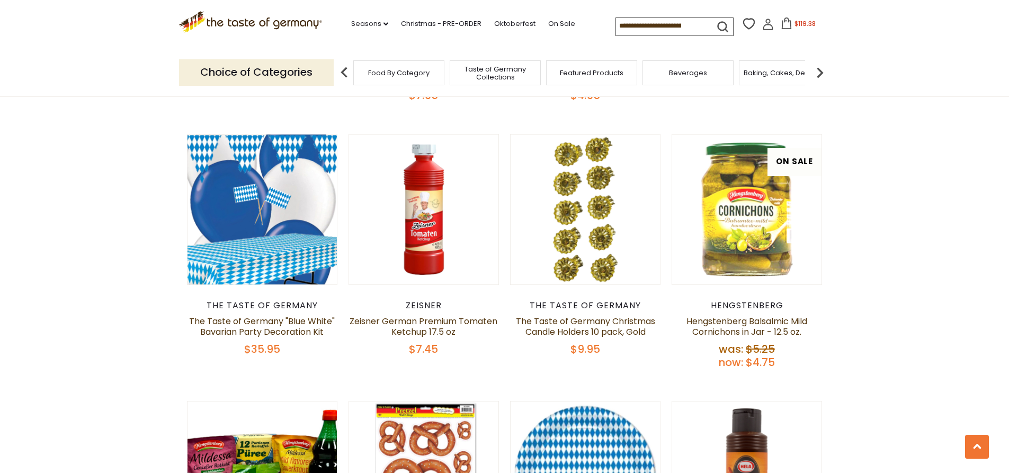
scroll to position [2118, 0]
